Goal: Navigation & Orientation: Find specific page/section

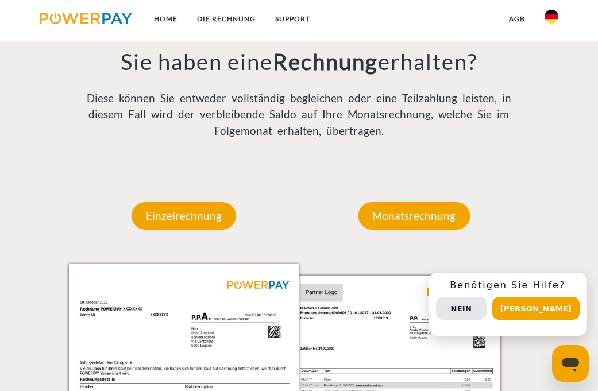
scroll to position [814, 0]
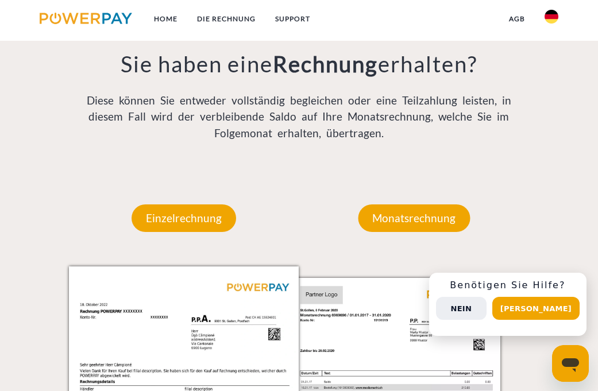
click at [482, 312] on button "Nein" at bounding box center [461, 308] width 51 height 23
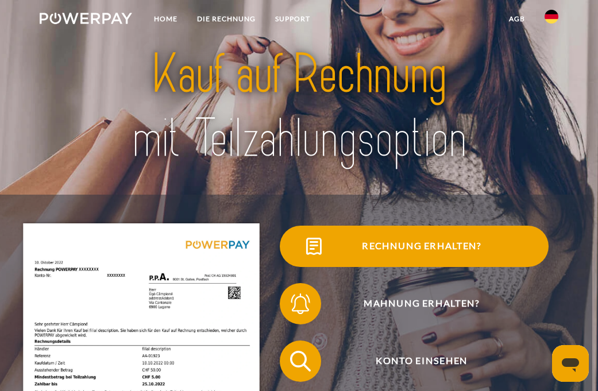
scroll to position [0, 0]
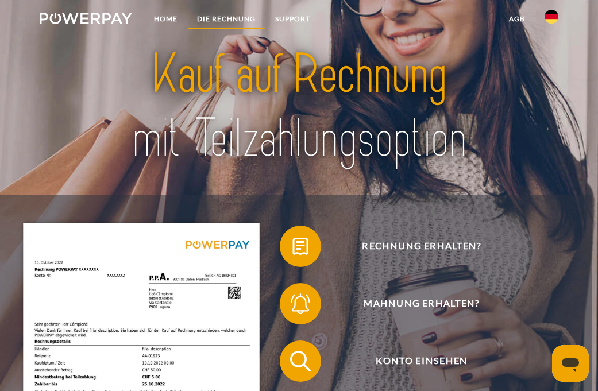
click at [221, 15] on link "DIE RECHNUNG" at bounding box center [226, 19] width 78 height 21
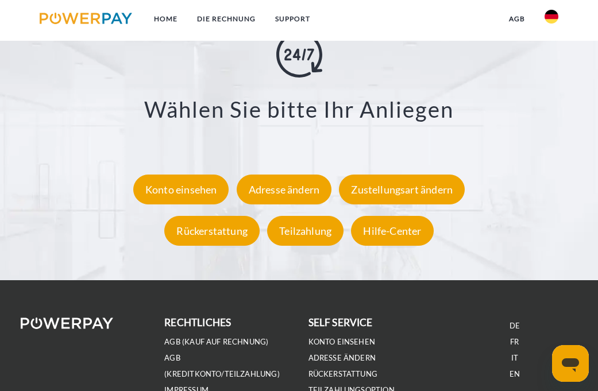
scroll to position [1793, 0]
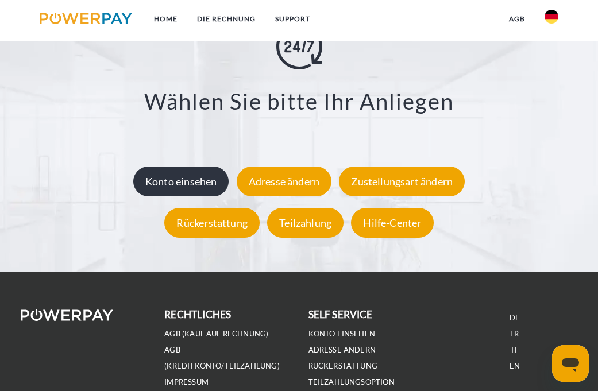
click at [192, 188] on div "Konto einsehen" at bounding box center [181, 181] width 96 height 30
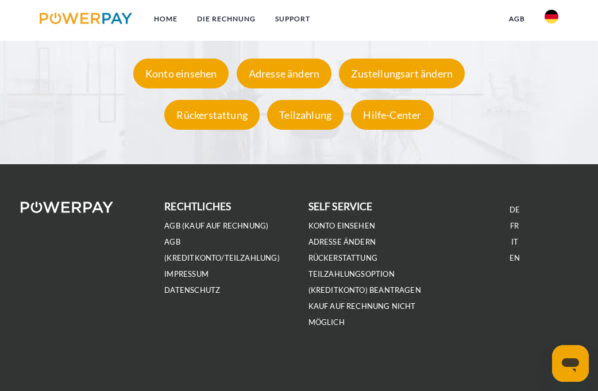
scroll to position [1901, 0]
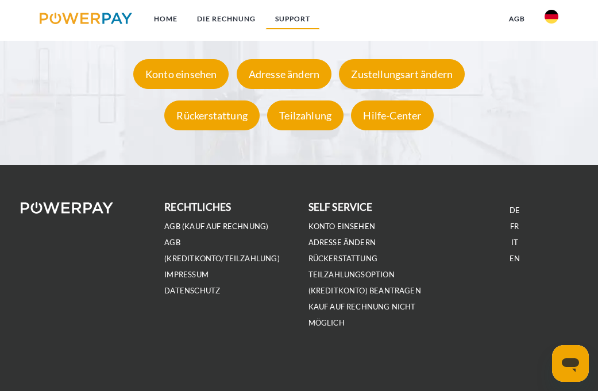
click at [295, 19] on link "SUPPORT" at bounding box center [292, 19] width 55 height 21
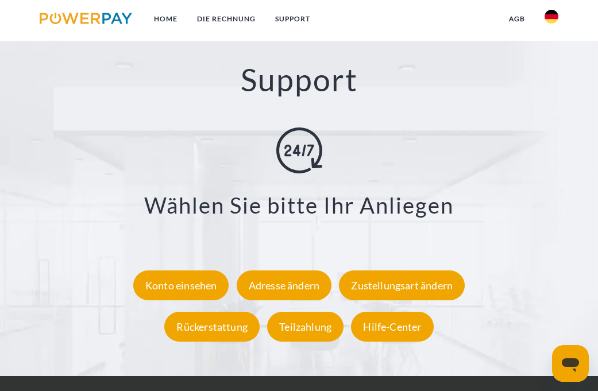
scroll to position [1691, 0]
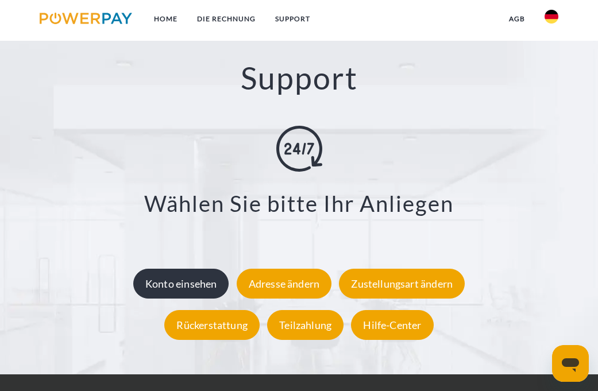
click at [162, 277] on div "Konto einsehen" at bounding box center [181, 284] width 96 height 30
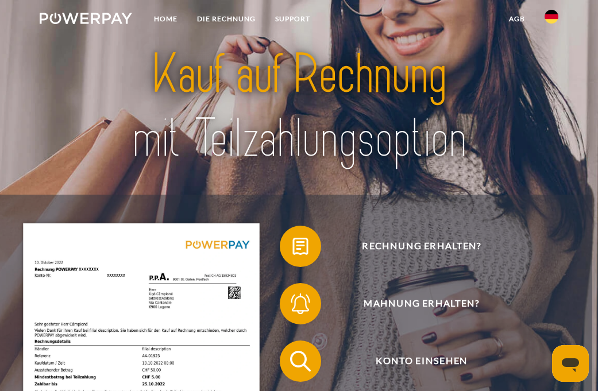
scroll to position [5, 0]
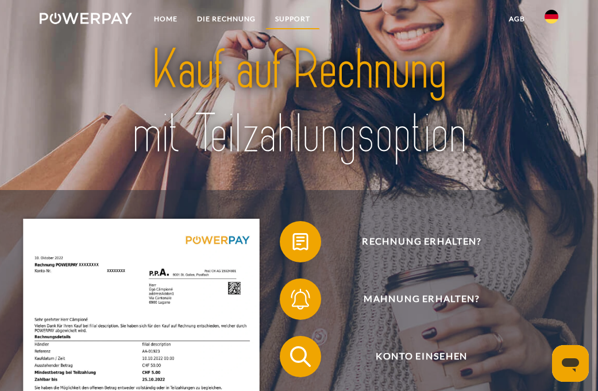
click at [292, 17] on link "SUPPORT" at bounding box center [292, 19] width 55 height 21
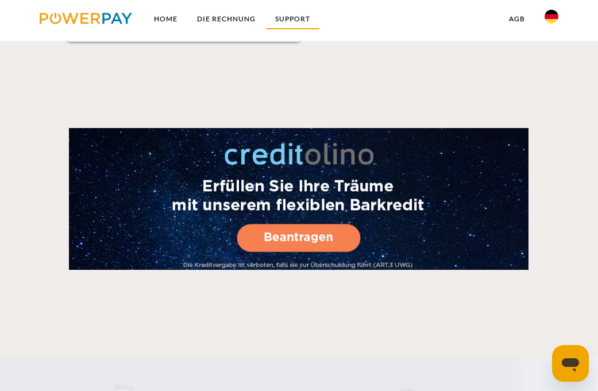
scroll to position [1719, 0]
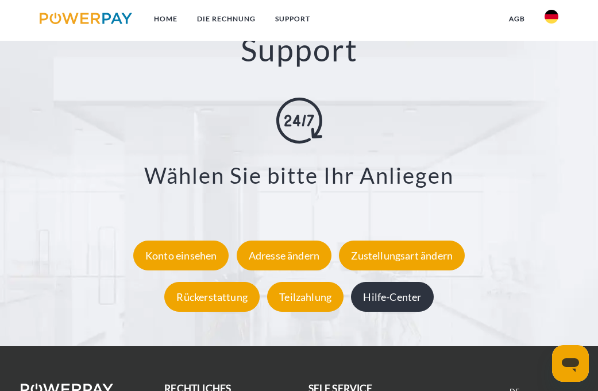
click at [381, 289] on div "Hilfe-Center" at bounding box center [392, 297] width 82 height 30
